Goal: Use online tool/utility: Utilize a website feature to perform a specific function

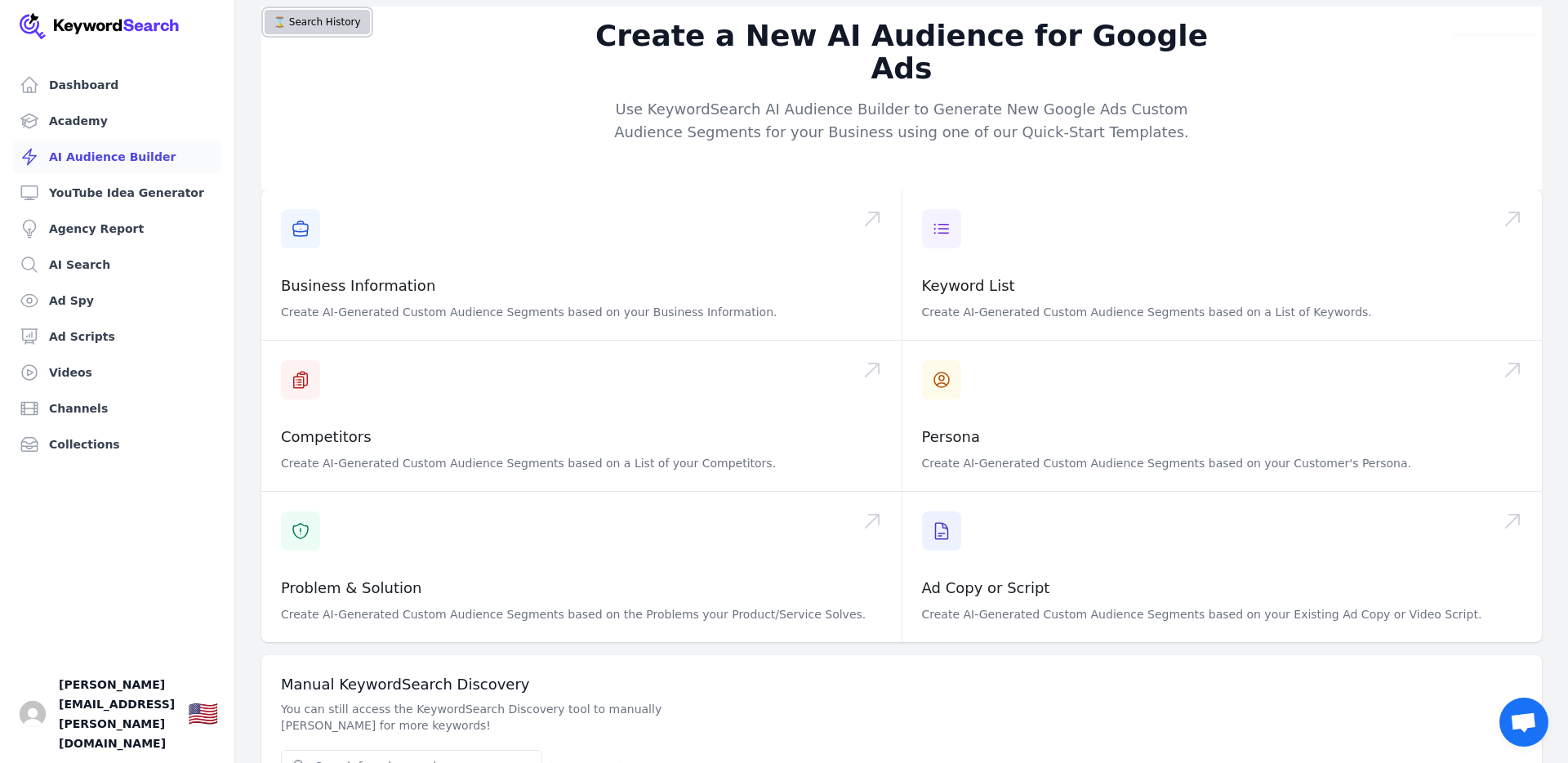
click at [309, 22] on button "⌛️ Search History" at bounding box center [316, 22] width 105 height 24
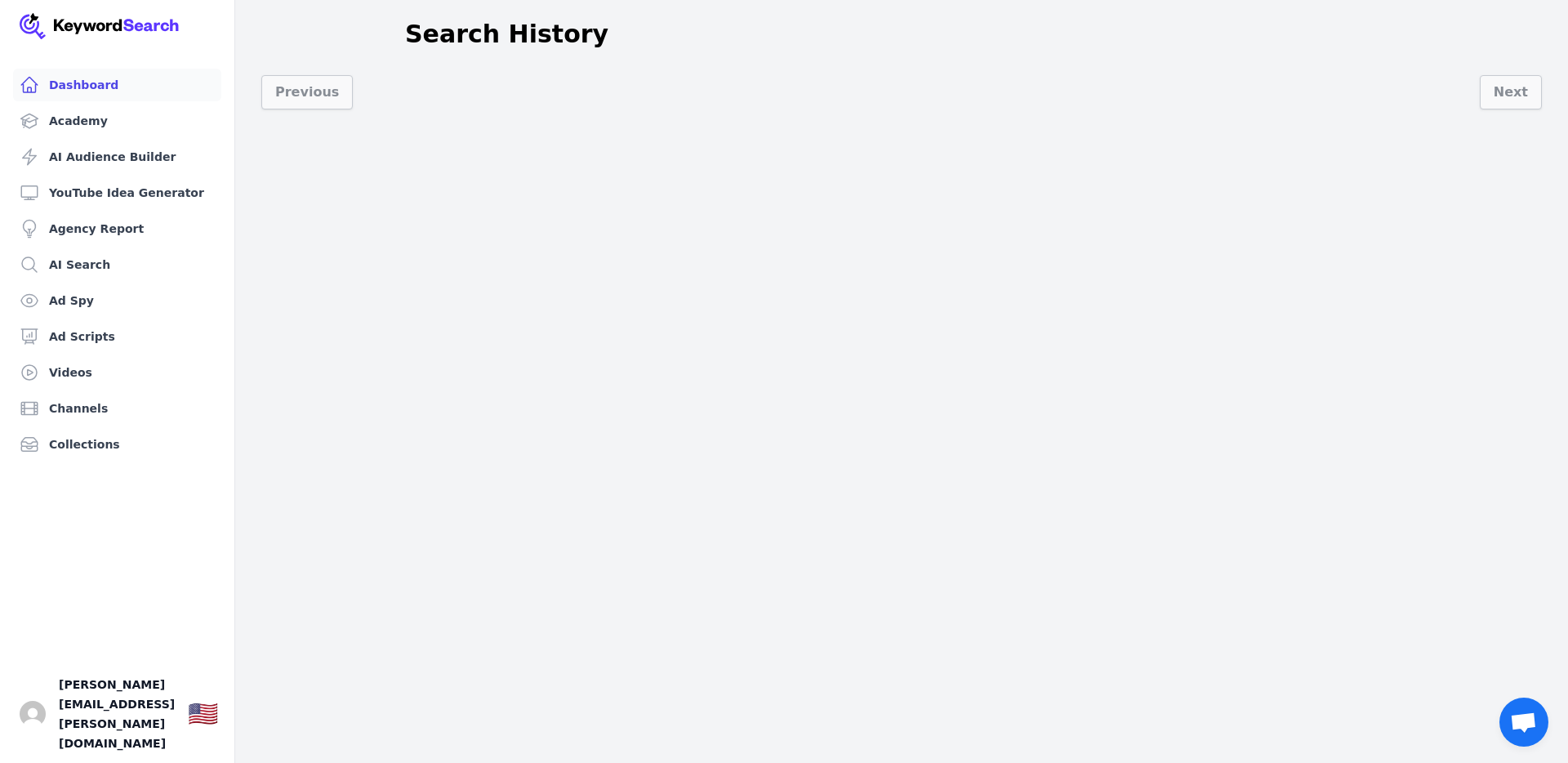
click at [62, 82] on link "Dashboard" at bounding box center [118, 84] width 208 height 32
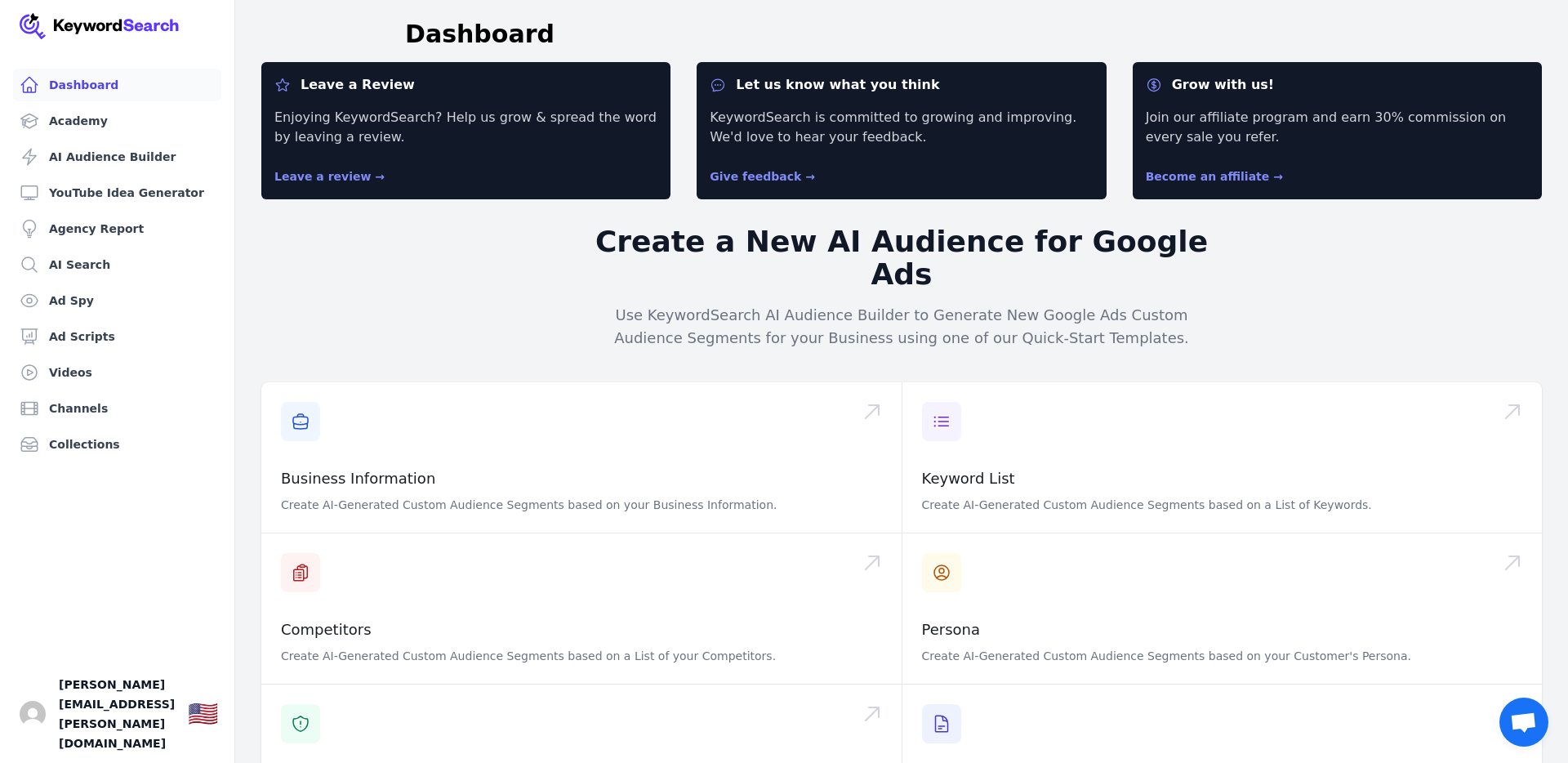
click at [77, 82] on link "Dashboard" at bounding box center [118, 84] width 208 height 32
click at [76, 120] on link "Academy" at bounding box center [118, 120] width 208 height 32
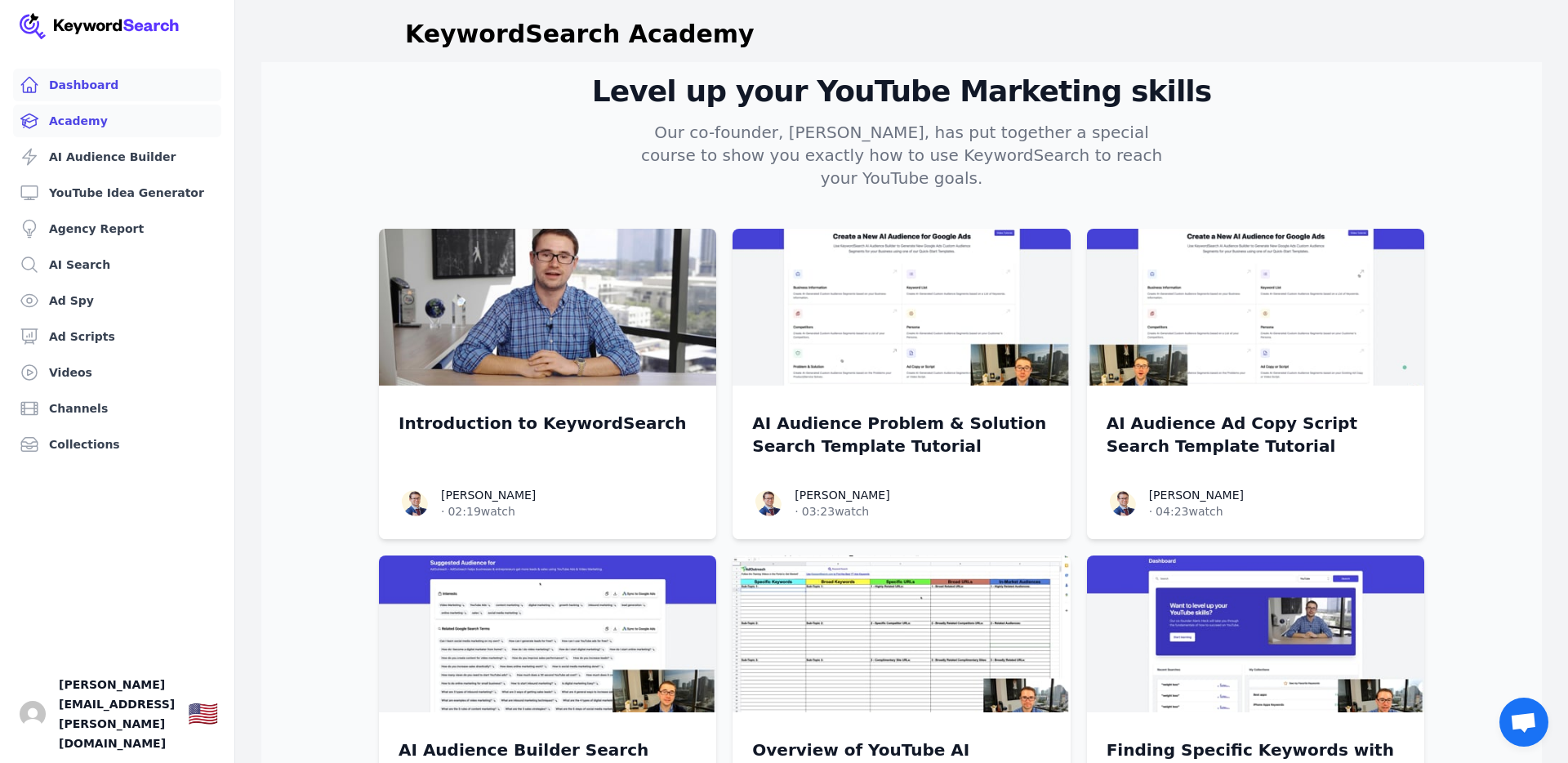
click at [68, 83] on link "Dashboard" at bounding box center [118, 84] width 208 height 32
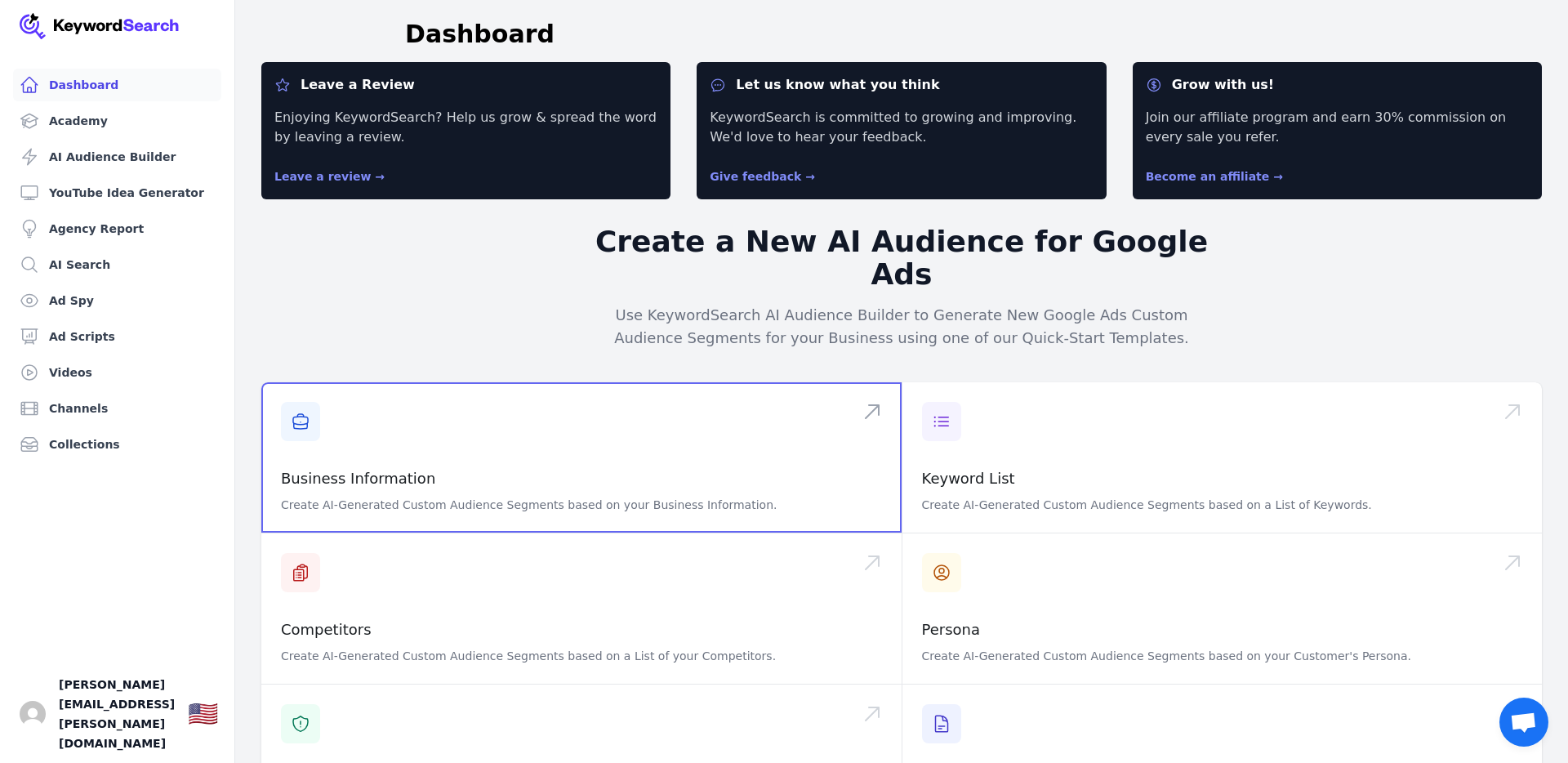
click at [303, 385] on span at bounding box center [581, 457] width 640 height 150
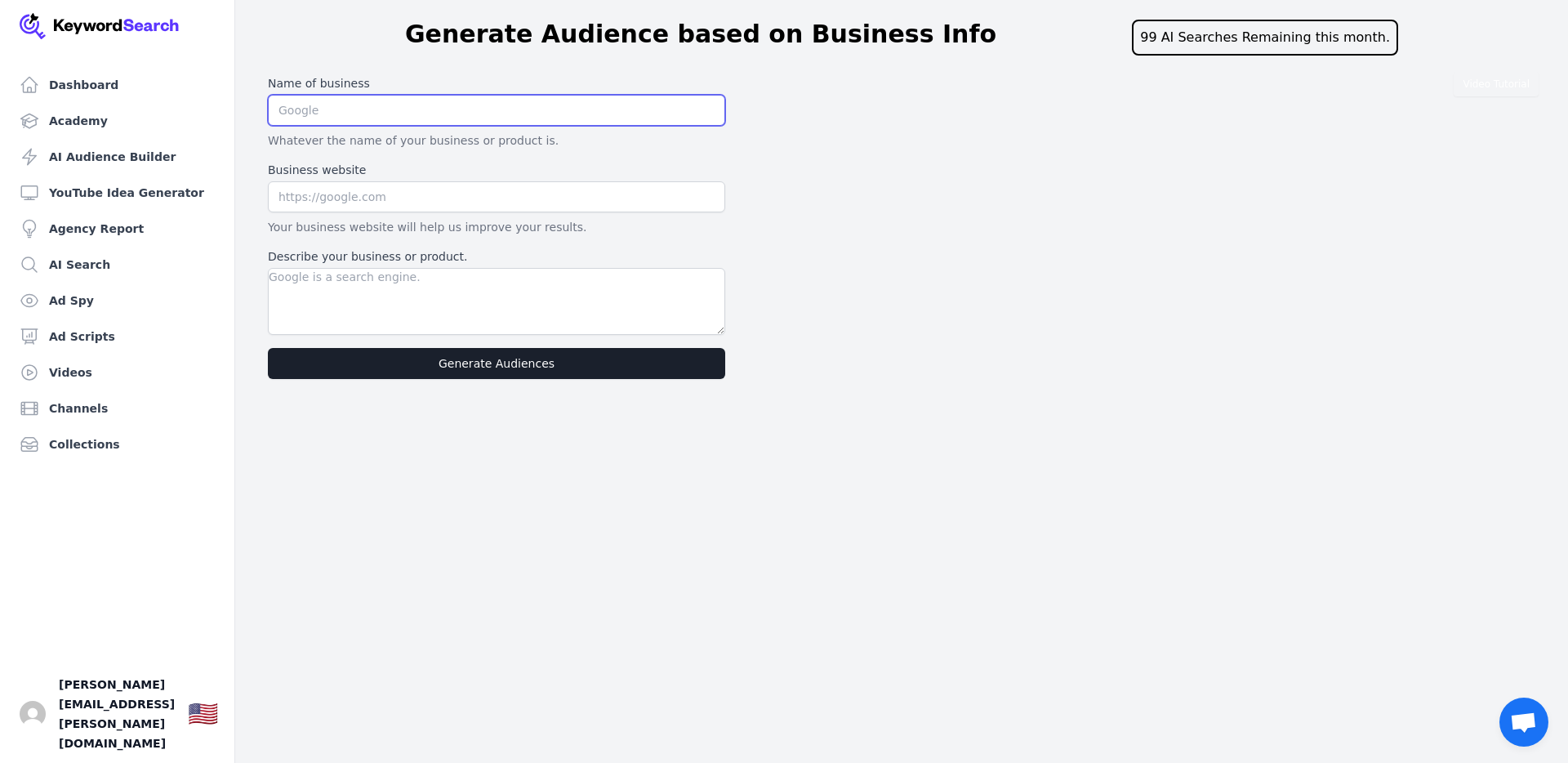
click at [314, 110] on input "text" at bounding box center [496, 110] width 457 height 31
type input "AI Reception"
click at [329, 199] on input "text" at bounding box center [496, 197] width 457 height 31
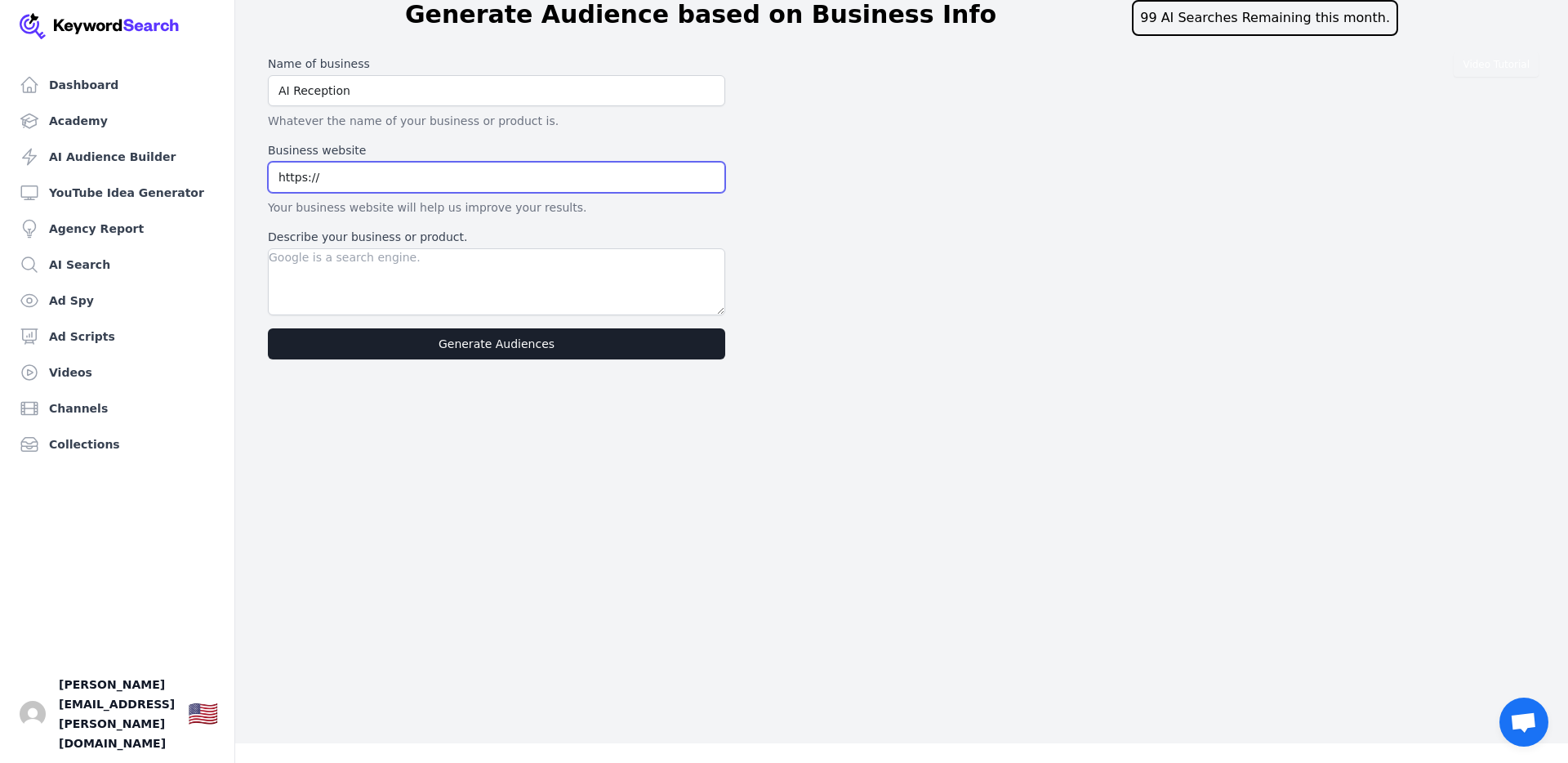
type input "https://"
click at [370, 90] on input "AI Reception" at bounding box center [496, 91] width 457 height 31
type input "AI Receptionist"
click at [344, 183] on input "https://" at bounding box center [496, 178] width 457 height 31
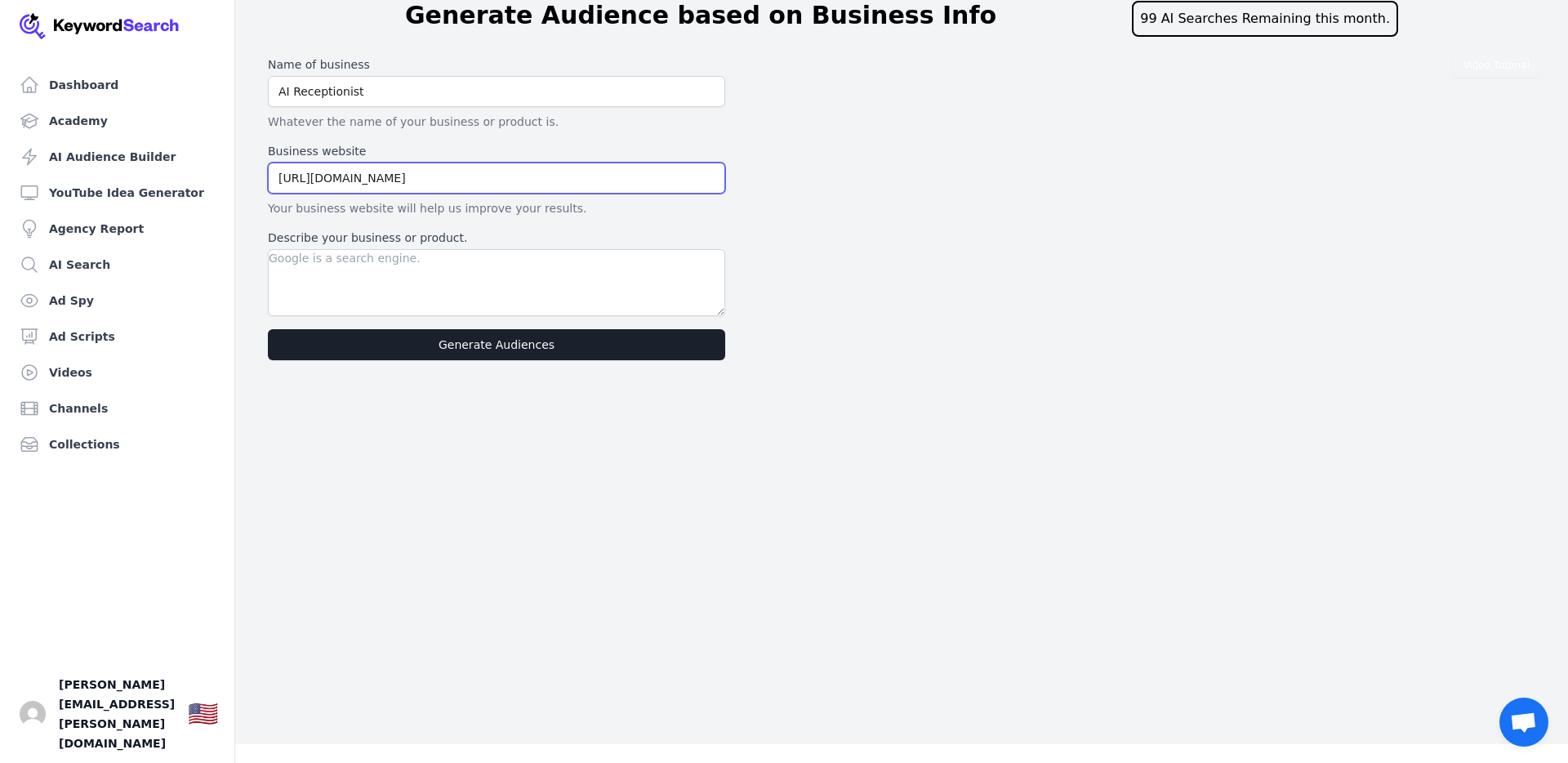
type input "[URL][DOMAIN_NAME]"
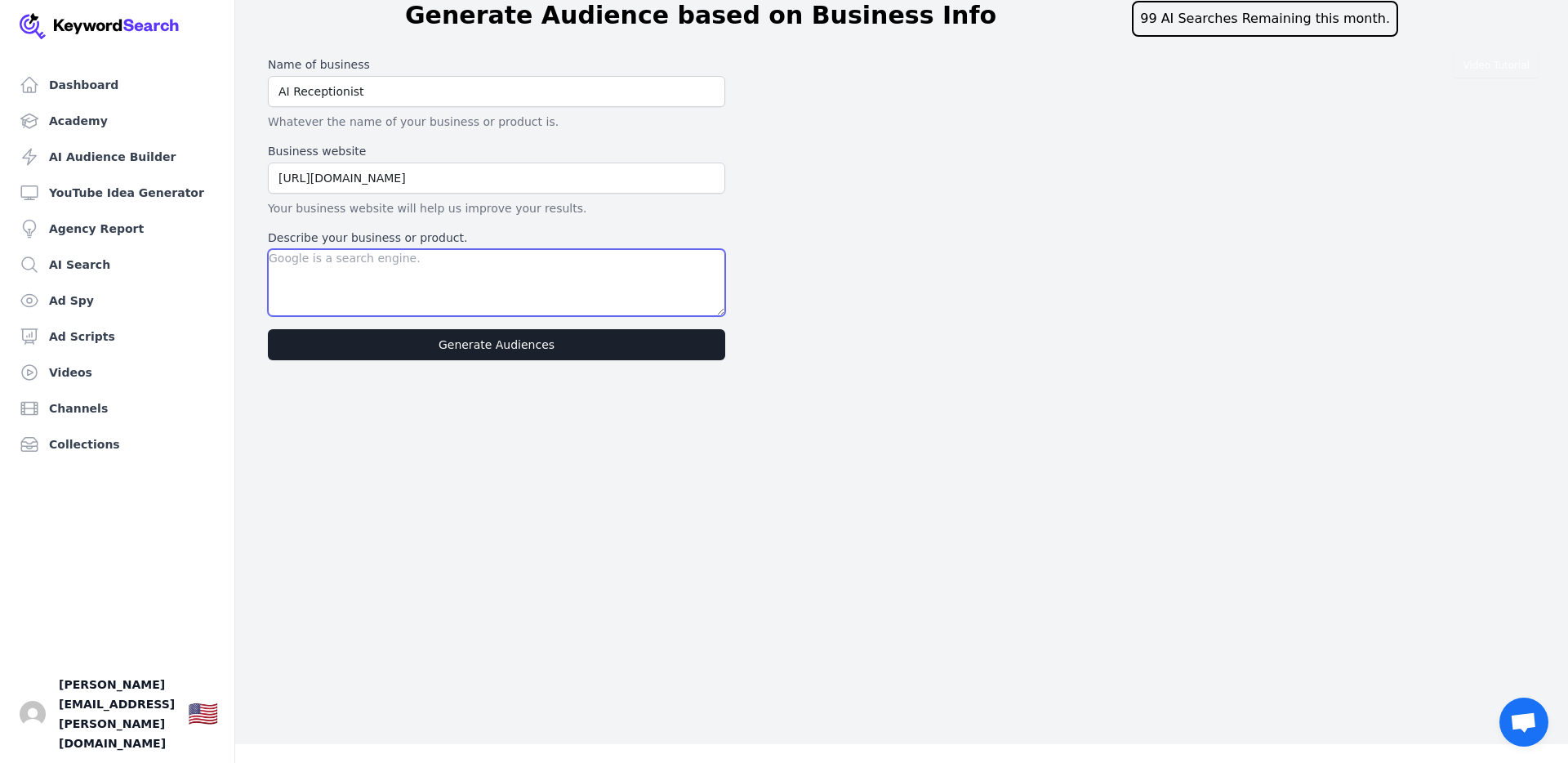
click at [314, 259] on textarea "Describe your business or product." at bounding box center [496, 282] width 457 height 67
type textarea "Providing AI Receptionists to small businesses that are losing revenue due to m…"
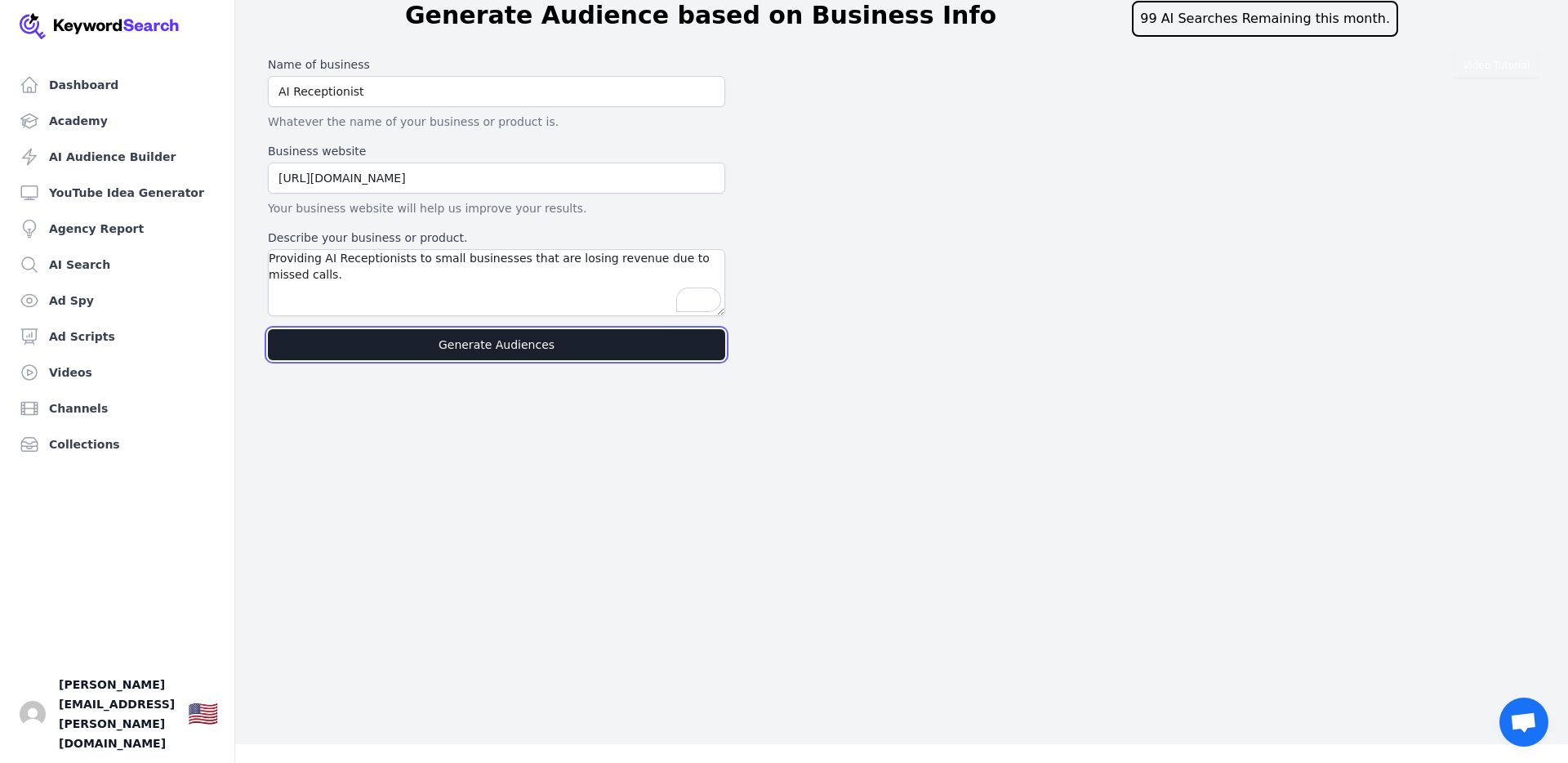
click at [477, 344] on button "Generate Audiences" at bounding box center [496, 344] width 457 height 31
